Goal: Task Accomplishment & Management: Use online tool/utility

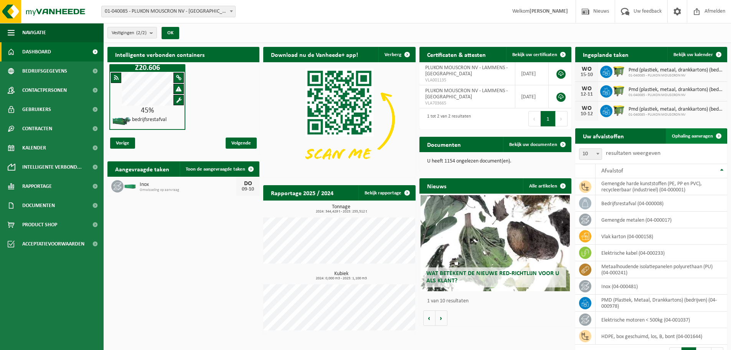
click at [704, 134] on span "Ophaling aanvragen" at bounding box center [692, 136] width 41 height 5
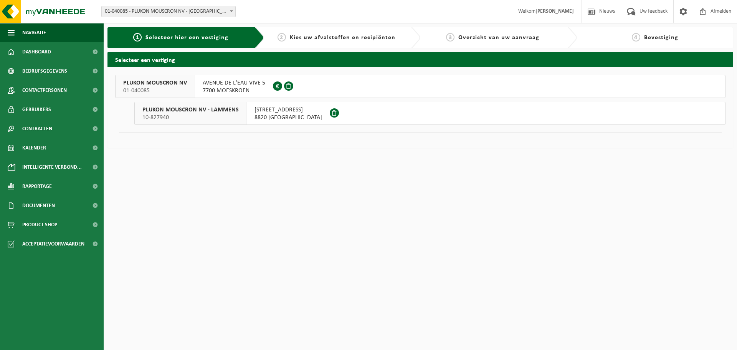
click at [216, 83] on span "AVENUE DE L'EAU VIVE 5" at bounding box center [234, 83] width 63 height 8
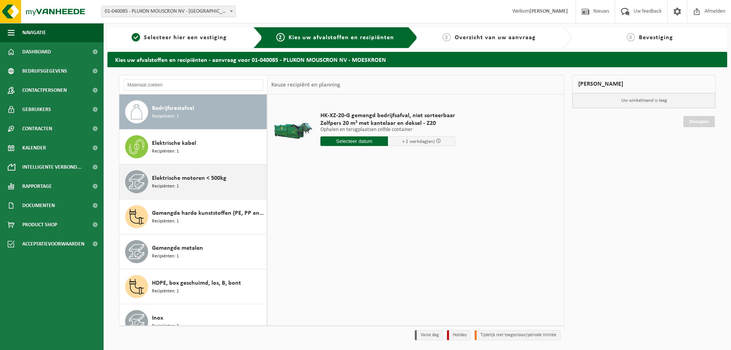
click at [192, 181] on span "Elektrische motoren < 500kg" at bounding box center [189, 178] width 74 height 9
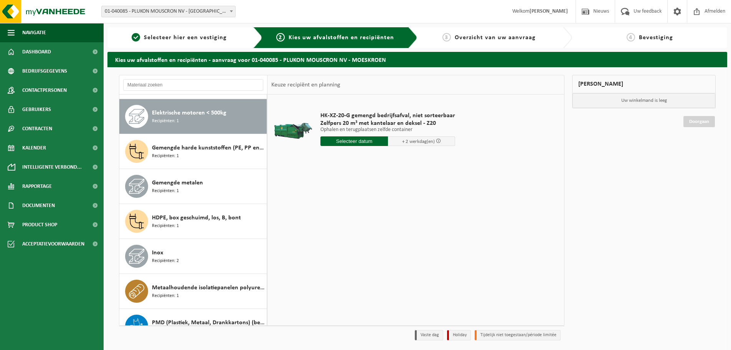
scroll to position [70, 0]
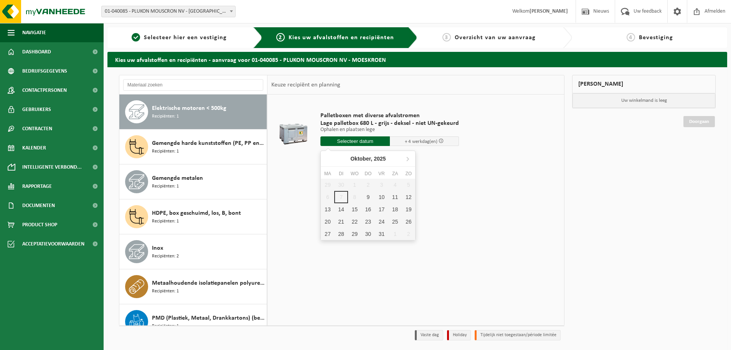
click at [355, 139] on input "text" at bounding box center [355, 141] width 69 height 10
